Goal: Task Accomplishment & Management: Manage account settings

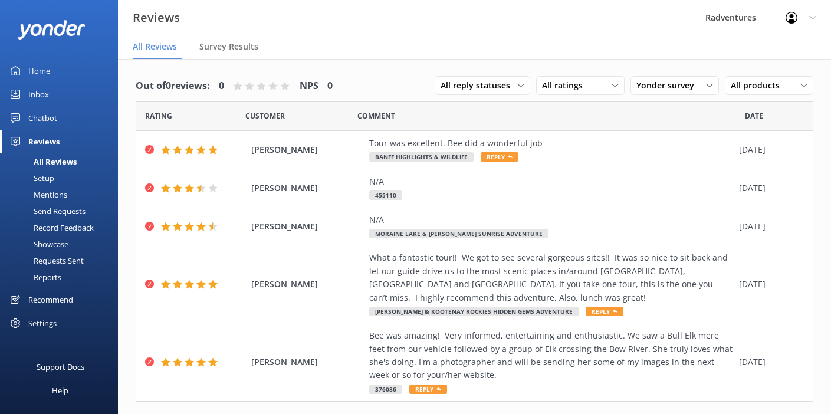
click at [792, 17] on icon at bounding box center [791, 18] width 12 height 12
click at [769, 54] on link "Profile Settings" at bounding box center [772, 49] width 118 height 29
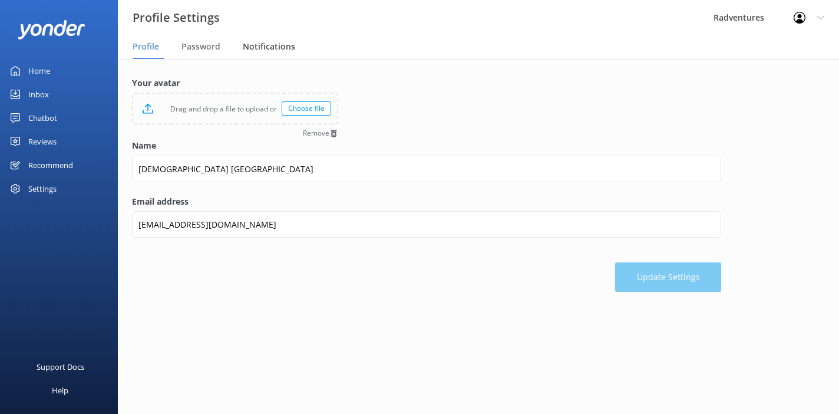
click at [269, 48] on span "Notifications" at bounding box center [269, 47] width 52 height 12
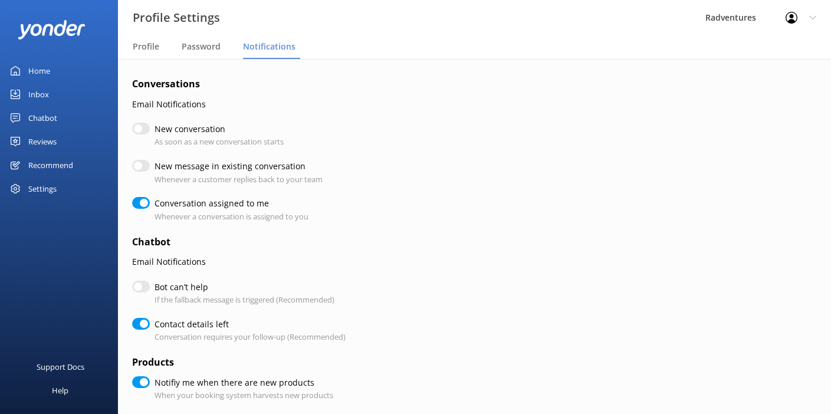
checkbox input "true"
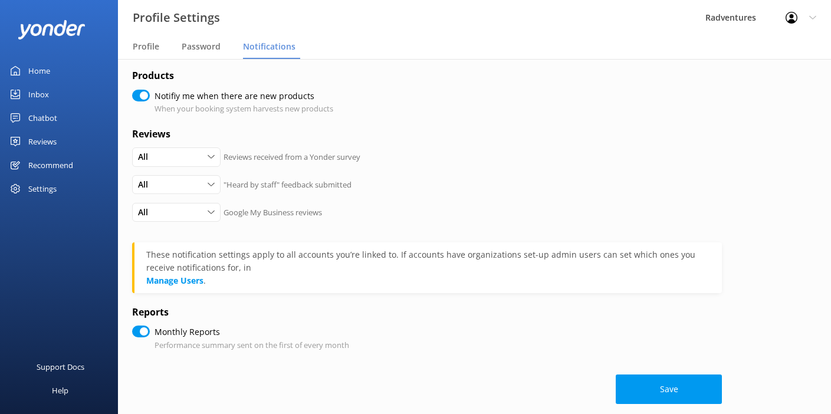
scroll to position [301, 0]
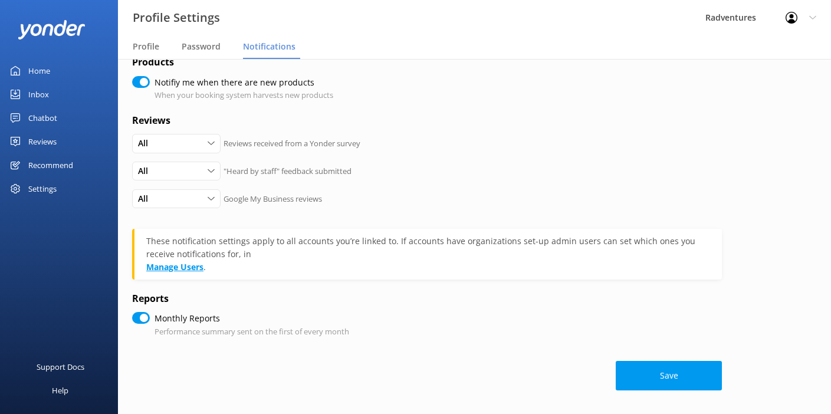
click at [195, 269] on link "Manage Users" at bounding box center [174, 266] width 57 height 11
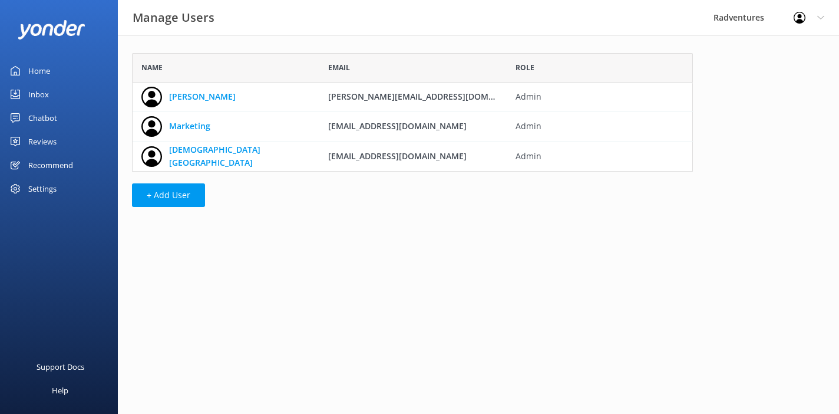
scroll to position [110, 552]
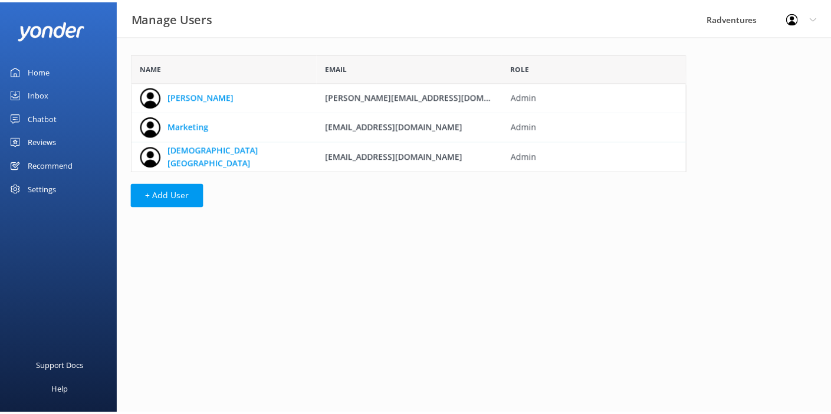
scroll to position [301, 0]
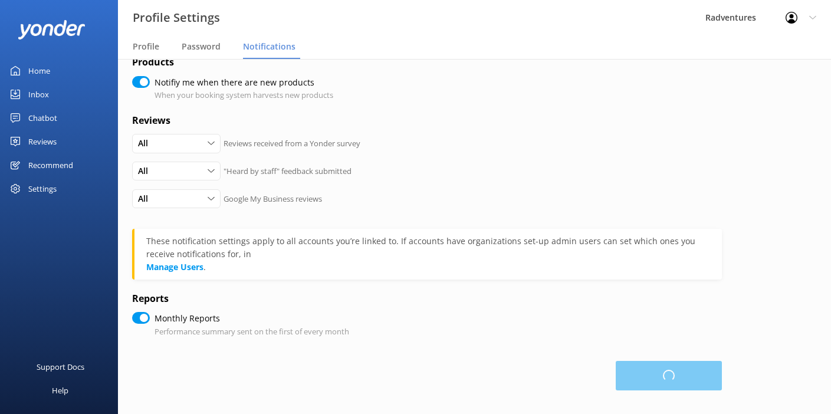
checkbox input "true"
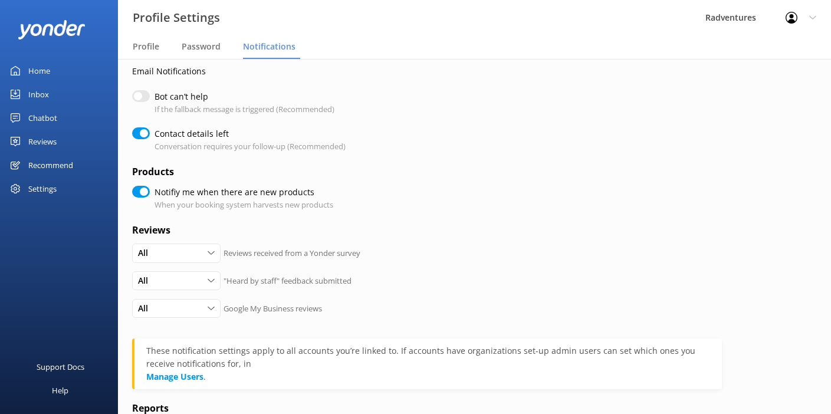
scroll to position [170, 0]
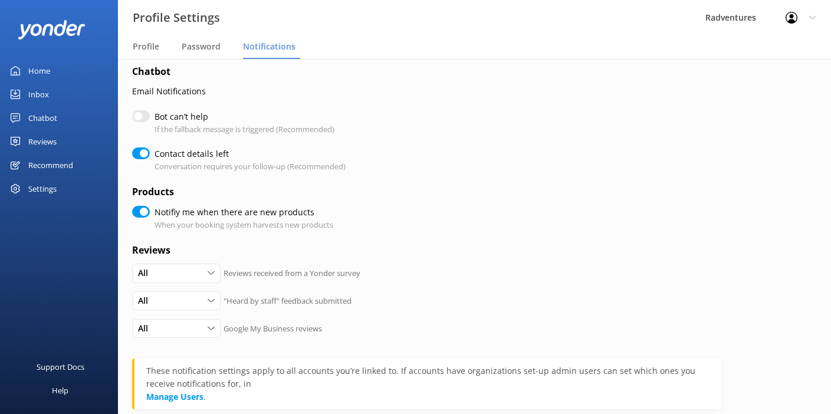
click at [143, 212] on input "Notifiy me when there are new products" at bounding box center [141, 212] width 18 height 12
checkbox input "false"
checkbox input "true"
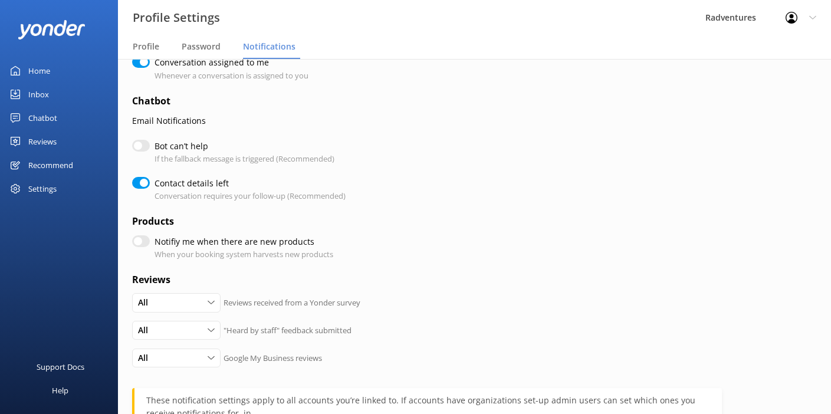
scroll to position [128, 0]
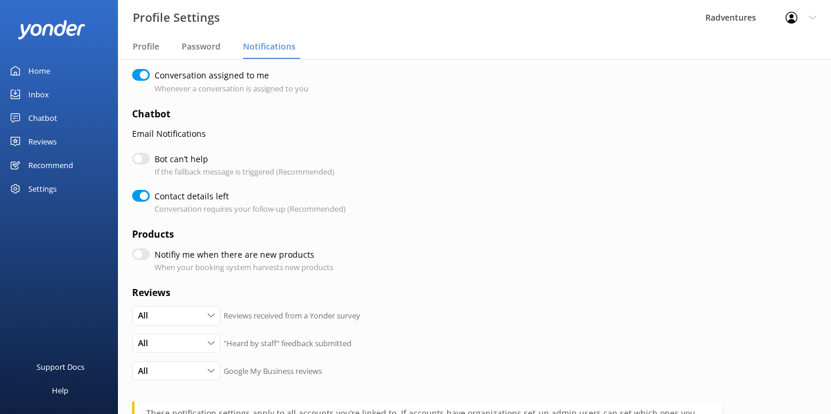
click at [145, 195] on input "Contact details left" at bounding box center [141, 196] width 18 height 12
checkbox input "false"
checkbox input "true"
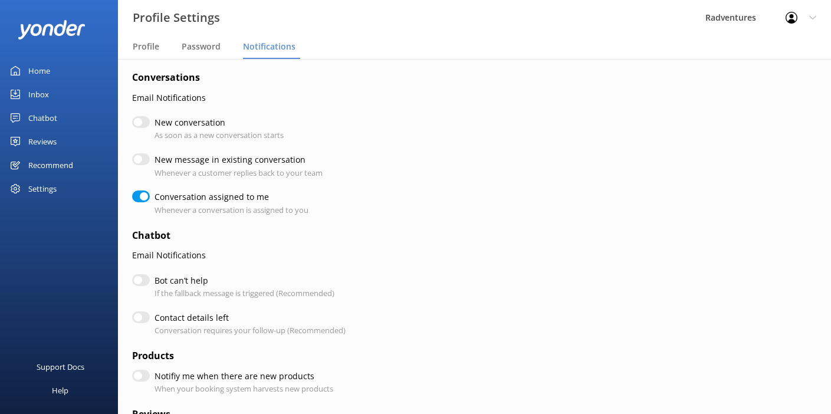
scroll to position [7, 0]
click at [143, 195] on input "Conversation assigned to me" at bounding box center [141, 196] width 18 height 12
checkbox input "false"
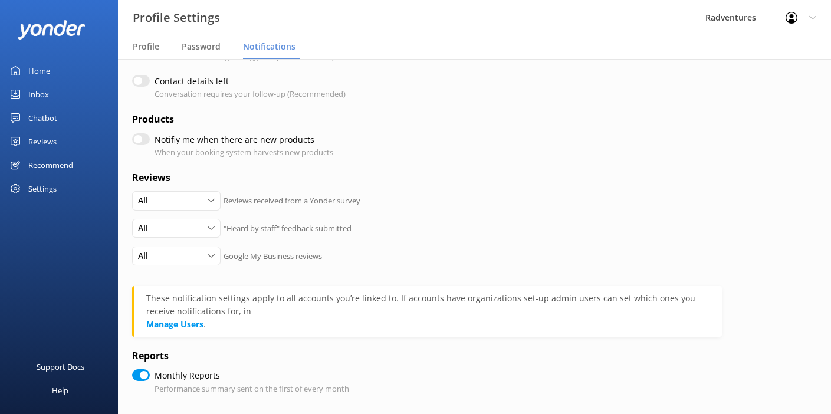
scroll to position [244, 0]
click at [166, 201] on div "All" at bounding box center [176, 199] width 83 height 13
click at [170, 272] on link "None" at bounding box center [185, 271] width 105 height 24
click at [179, 225] on div "All" at bounding box center [176, 226] width 83 height 13
click at [166, 299] on link "None" at bounding box center [185, 299] width 105 height 24
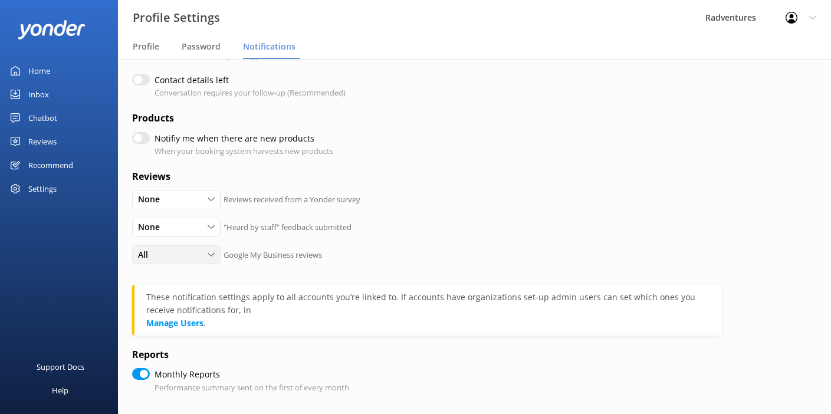
click at [170, 255] on div "All" at bounding box center [176, 254] width 83 height 13
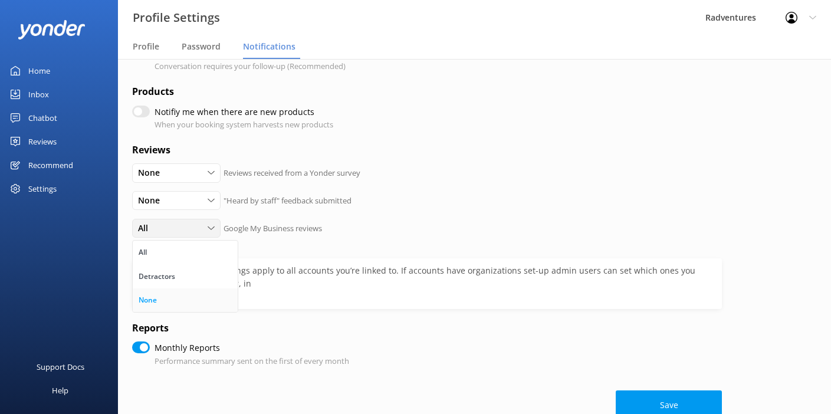
scroll to position [272, 0]
click at [167, 298] on link "None" at bounding box center [185, 299] width 105 height 24
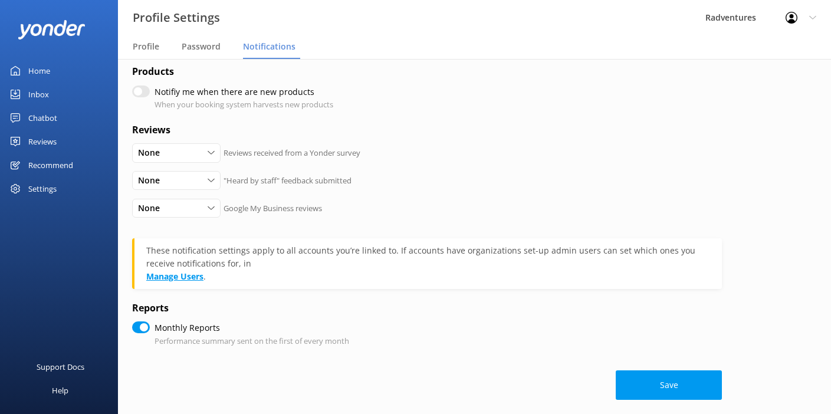
scroll to position [301, 0]
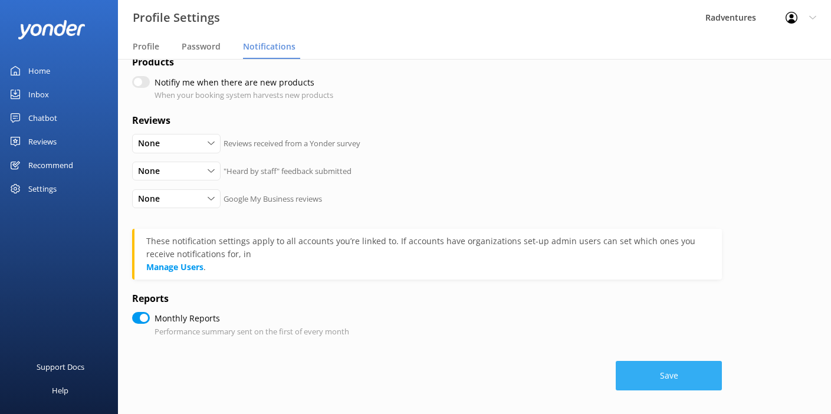
click at [646, 378] on button "Save" at bounding box center [668, 375] width 106 height 29
checkbox input "true"
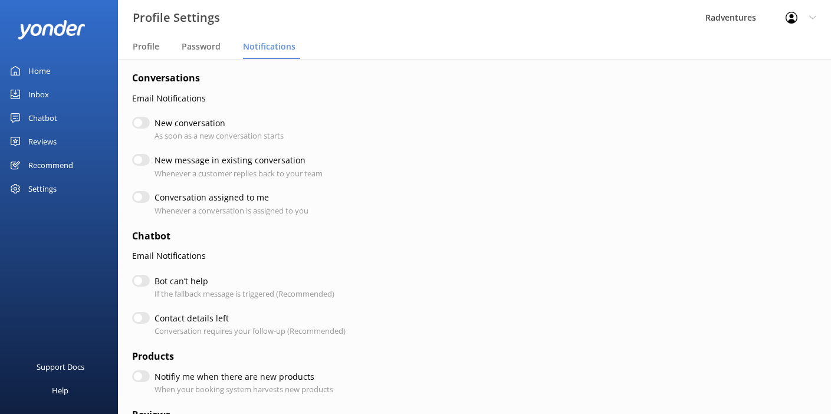
scroll to position [0, 0]
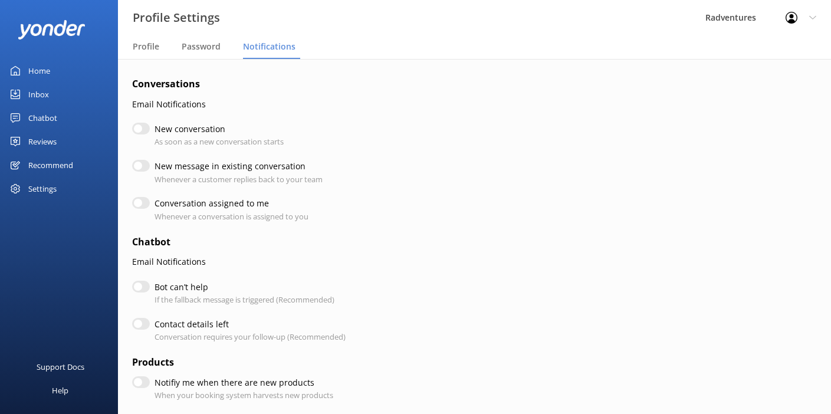
click at [805, 22] on div "Profile Settings Logout" at bounding box center [800, 17] width 60 height 35
click at [742, 18] on div "Radventures" at bounding box center [730, 17] width 80 height 35
click at [800, 19] on div at bounding box center [794, 18] width 19 height 12
click at [795, 19] on icon at bounding box center [791, 18] width 12 height 12
click at [785, 51] on link "Profile Settings" at bounding box center [772, 49] width 118 height 29
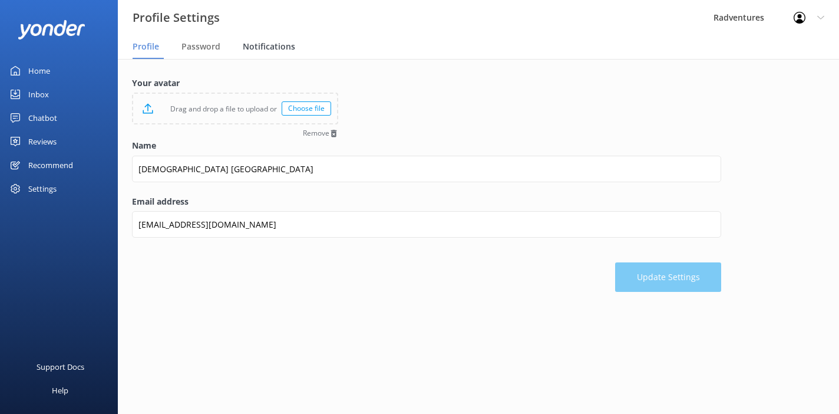
click at [249, 52] on div "Notifications" at bounding box center [271, 47] width 57 height 24
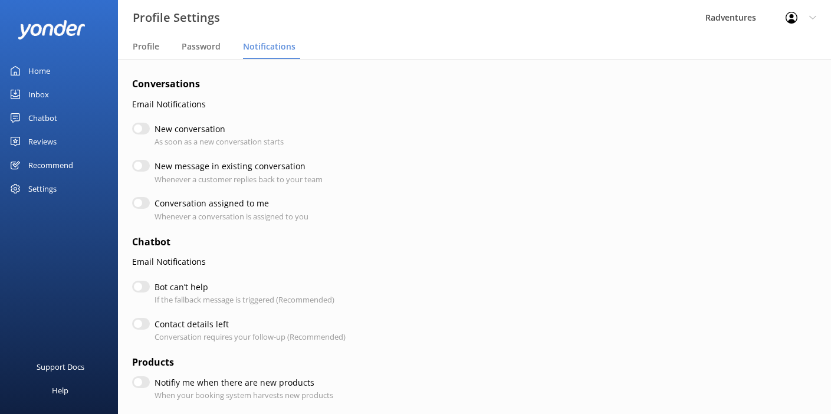
checkbox input "false"
checkbox input "true"
click at [159, 47] on div "Profile" at bounding box center [148, 47] width 31 height 24
